Goal: Task Accomplishment & Management: Use online tool/utility

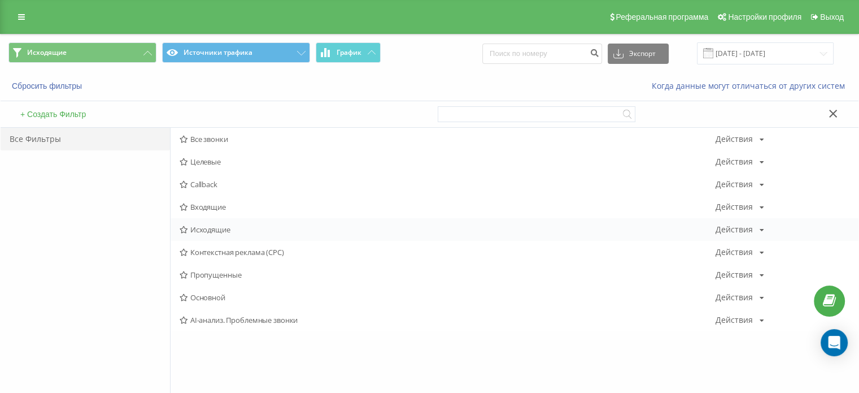
click at [222, 231] on span "Исходящие" at bounding box center [448, 229] width 536 height 8
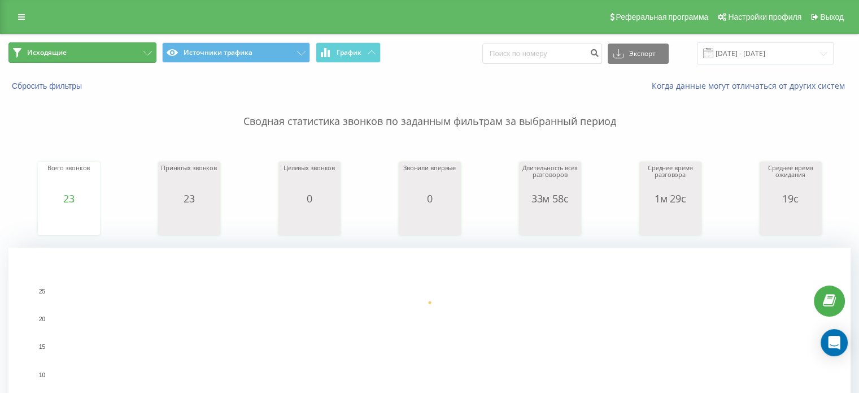
click at [117, 44] on button "Исходящие" at bounding box center [82, 52] width 148 height 20
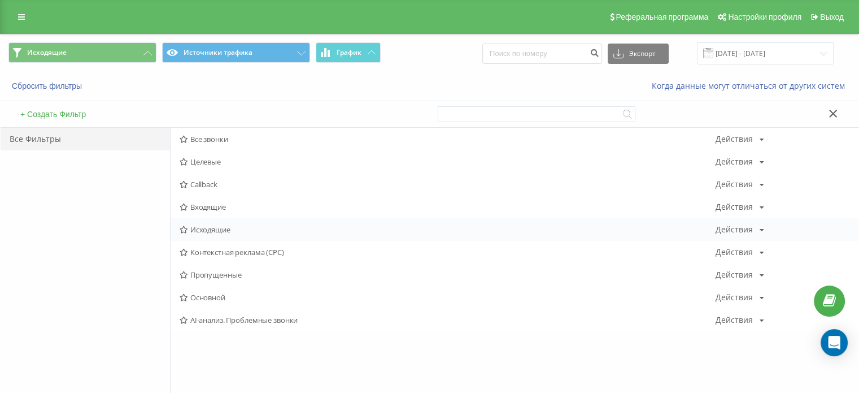
click at [247, 228] on span "Исходящие" at bounding box center [448, 229] width 536 height 8
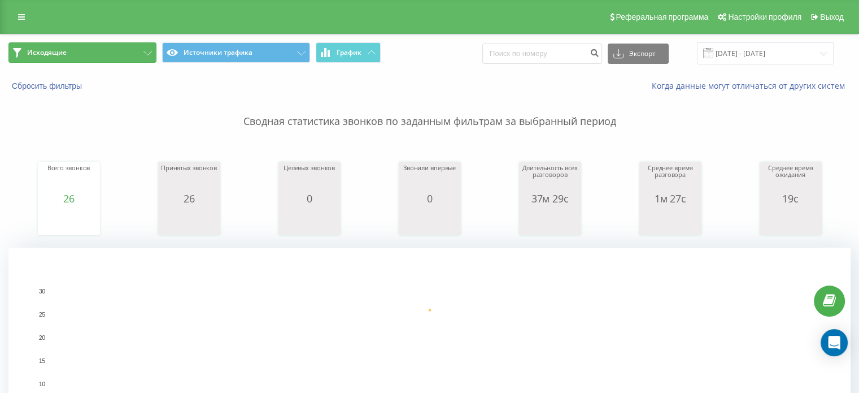
click at [88, 54] on button "Исходящие" at bounding box center [82, 52] width 148 height 20
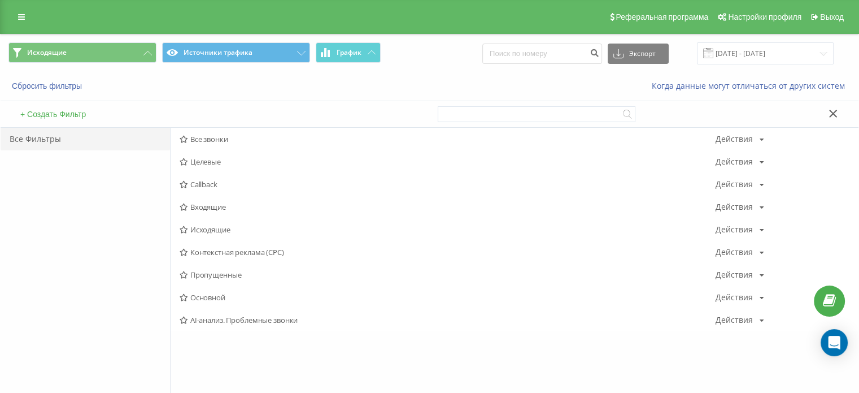
drag, startPoint x: 224, startPoint y: 230, endPoint x: 260, endPoint y: 212, distance: 39.7
click at [224, 230] on span "Исходящие" at bounding box center [448, 229] width 536 height 8
